Goal: Find specific fact: Find specific fact

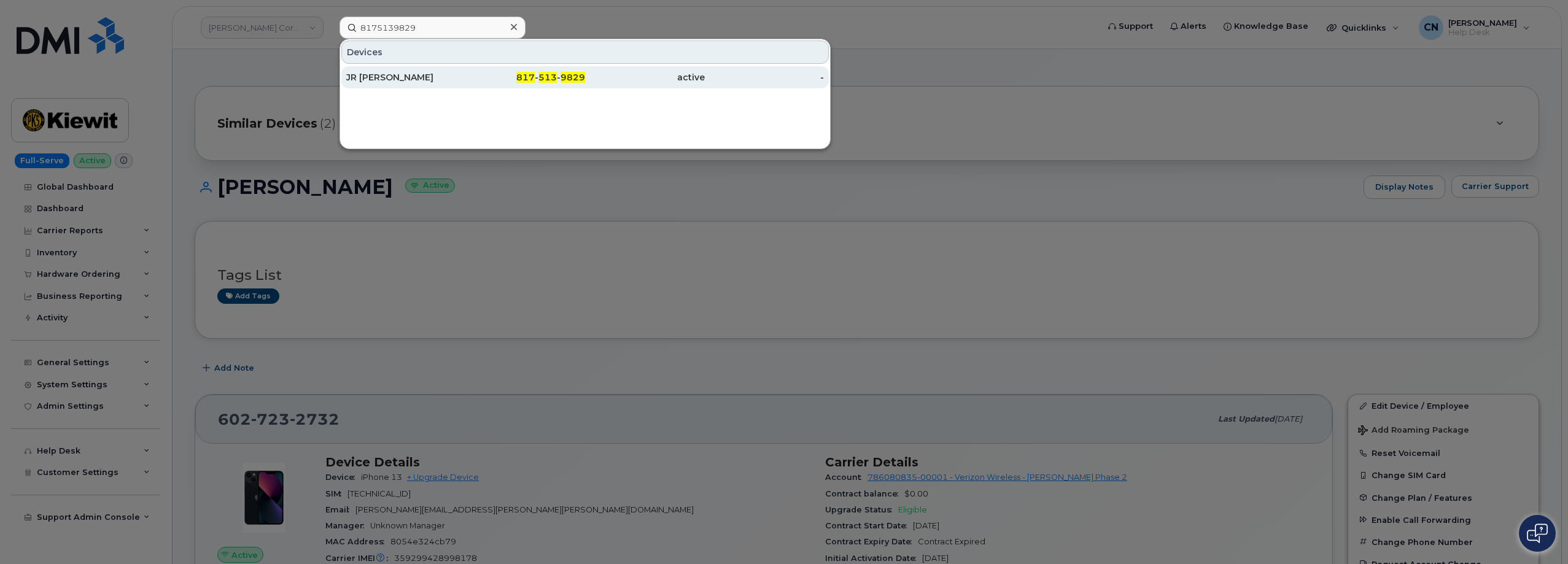
type input "8175139829"
click at [396, 74] on div "JR [PERSON_NAME]" at bounding box center [406, 77] width 120 height 12
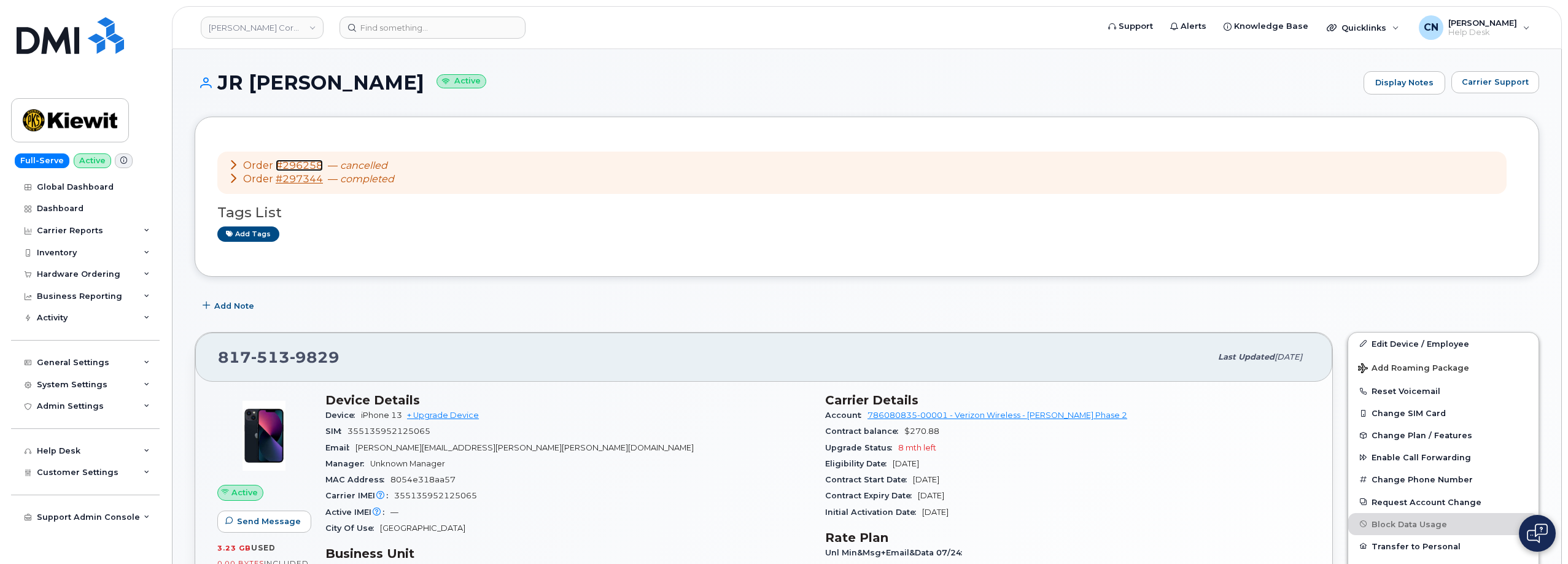
click at [306, 163] on link "#296258" at bounding box center [299, 165] width 47 height 12
click at [305, 177] on link "#297344" at bounding box center [299, 179] width 47 height 12
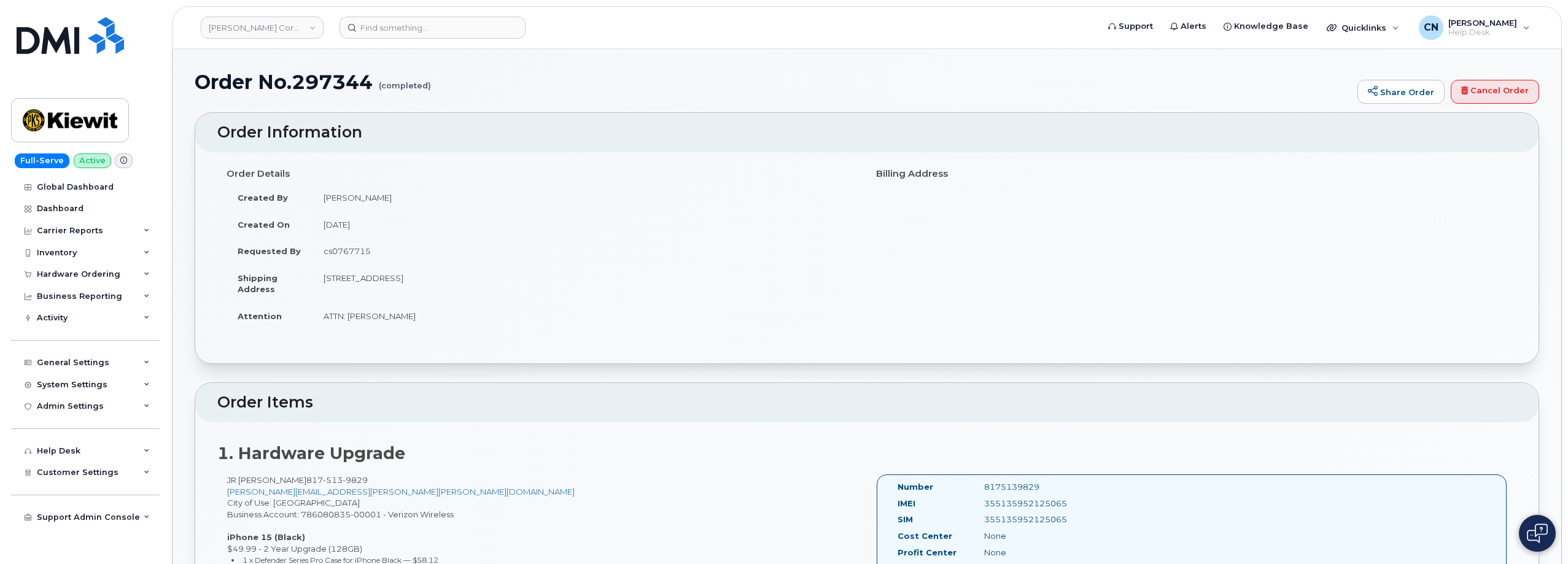
drag, startPoint x: 324, startPoint y: 280, endPoint x: 614, endPoint y: 286, distance: 290.1
click at [614, 286] on td "[STREET_ADDRESS]" at bounding box center [585, 284] width 545 height 38
copy td "[STREET_ADDRESS]"
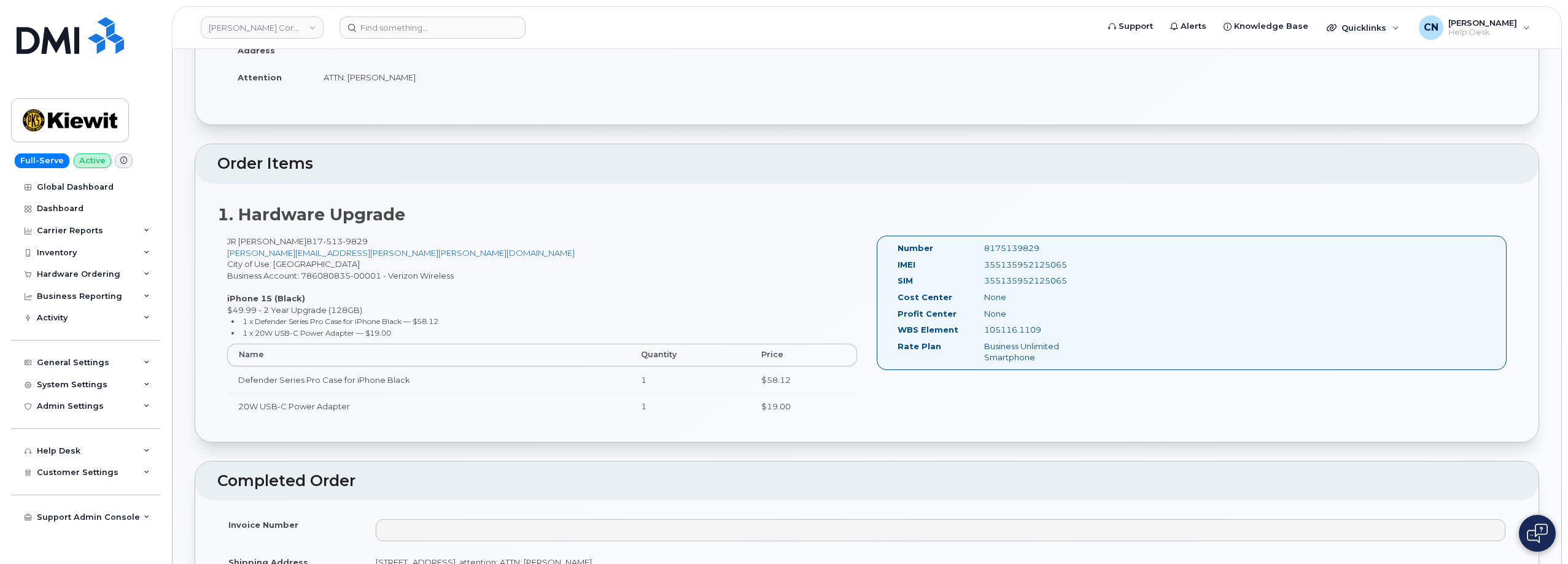
scroll to position [246, 0]
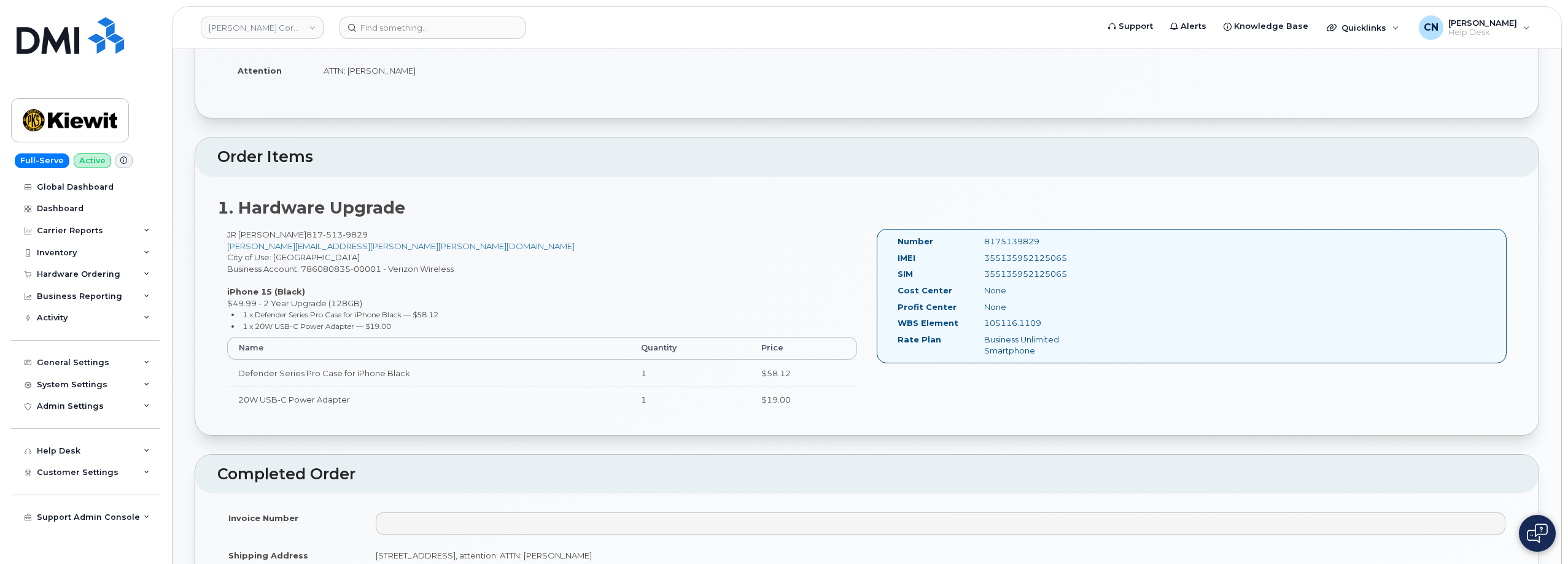
click at [1032, 257] on div "355135952125065" at bounding box center [1036, 258] width 122 height 12
copy div "355135952125065"
